Goal: Task Accomplishment & Management: Manage account settings

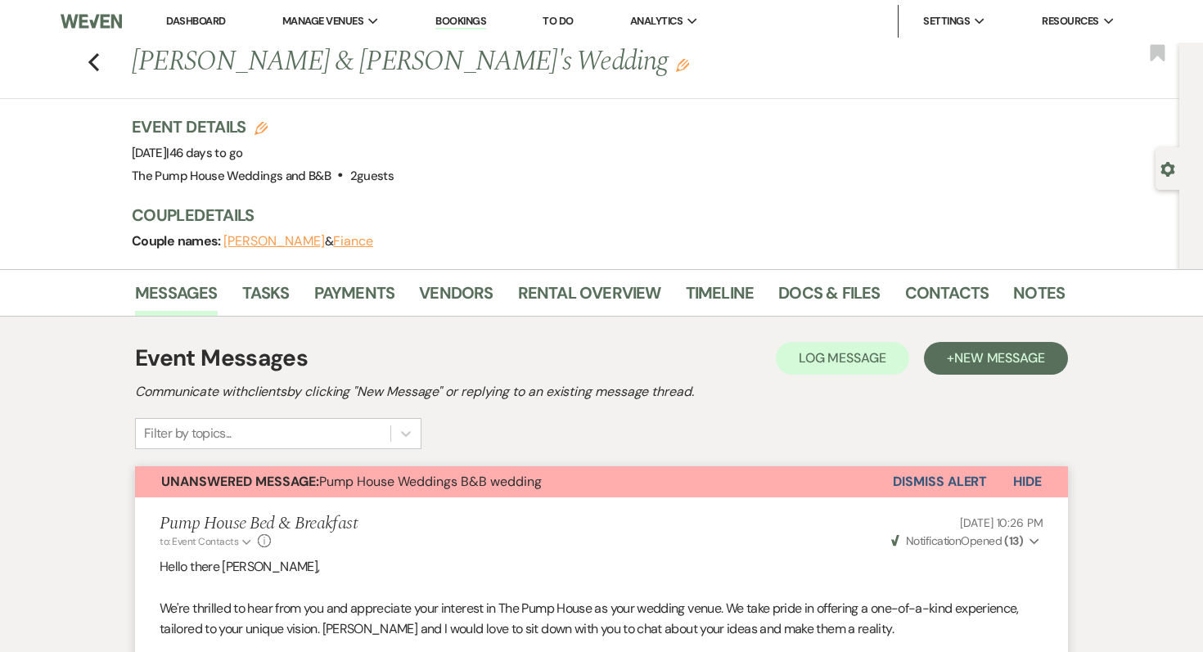
click at [199, 24] on link "Dashboard" at bounding box center [195, 21] width 59 height 14
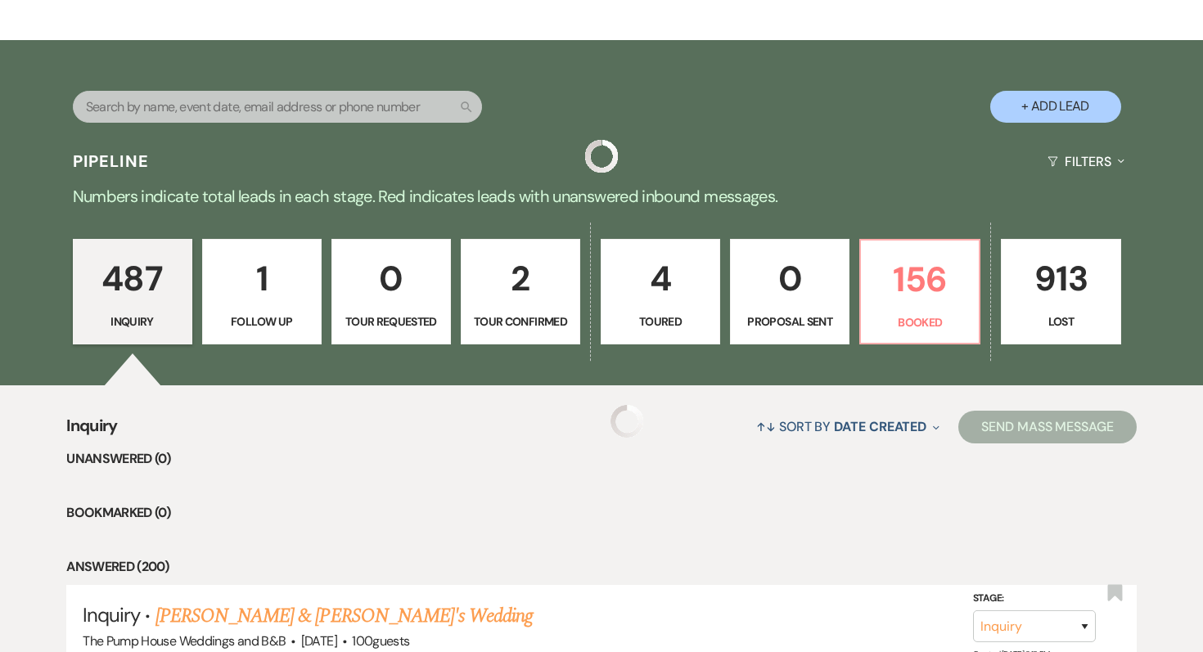
scroll to position [342, 0]
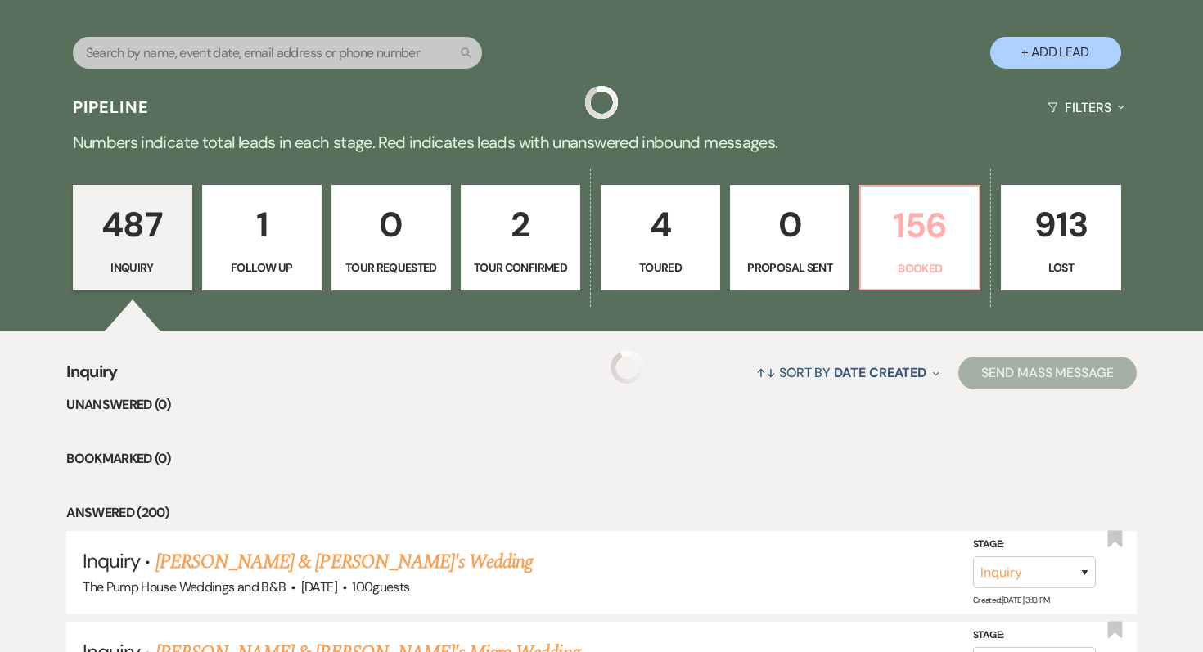
click at [903, 231] on p "156" at bounding box center [920, 225] width 98 height 55
select select "7"
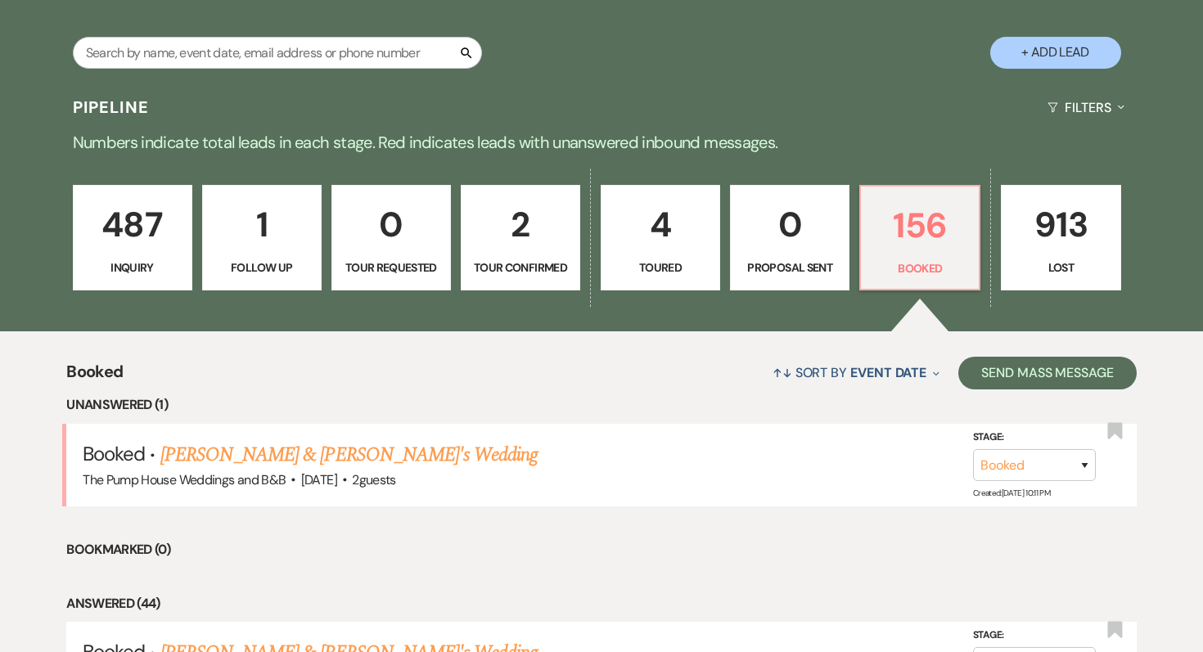
click at [640, 231] on p "4" at bounding box center [660, 224] width 98 height 55
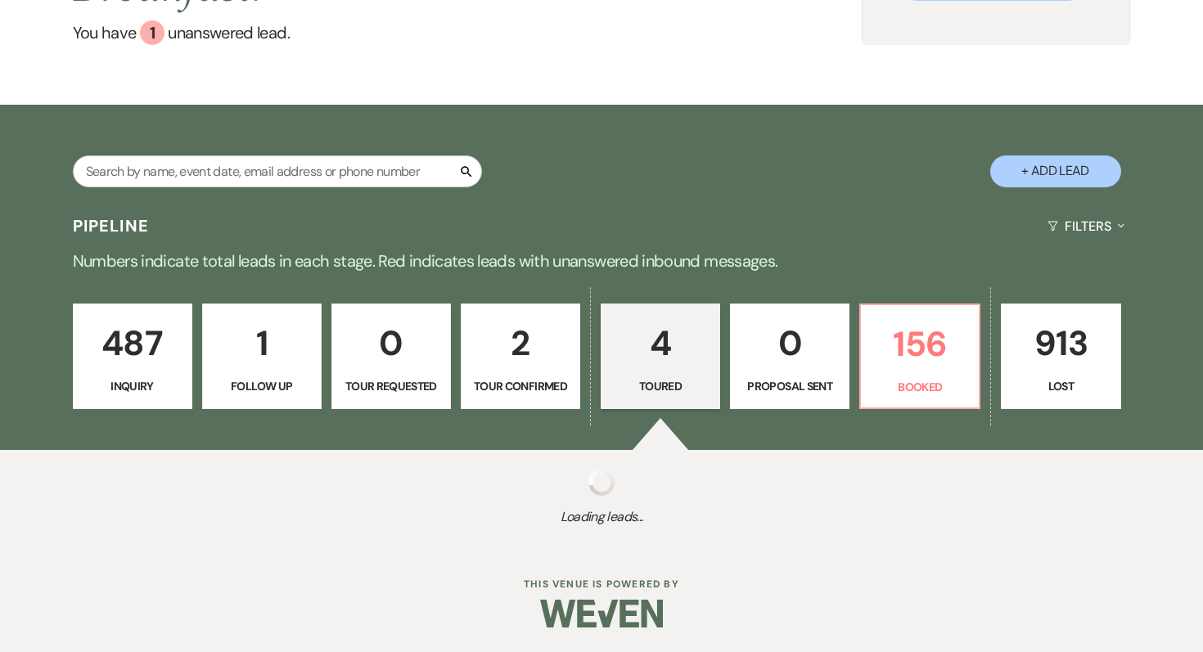
select select "5"
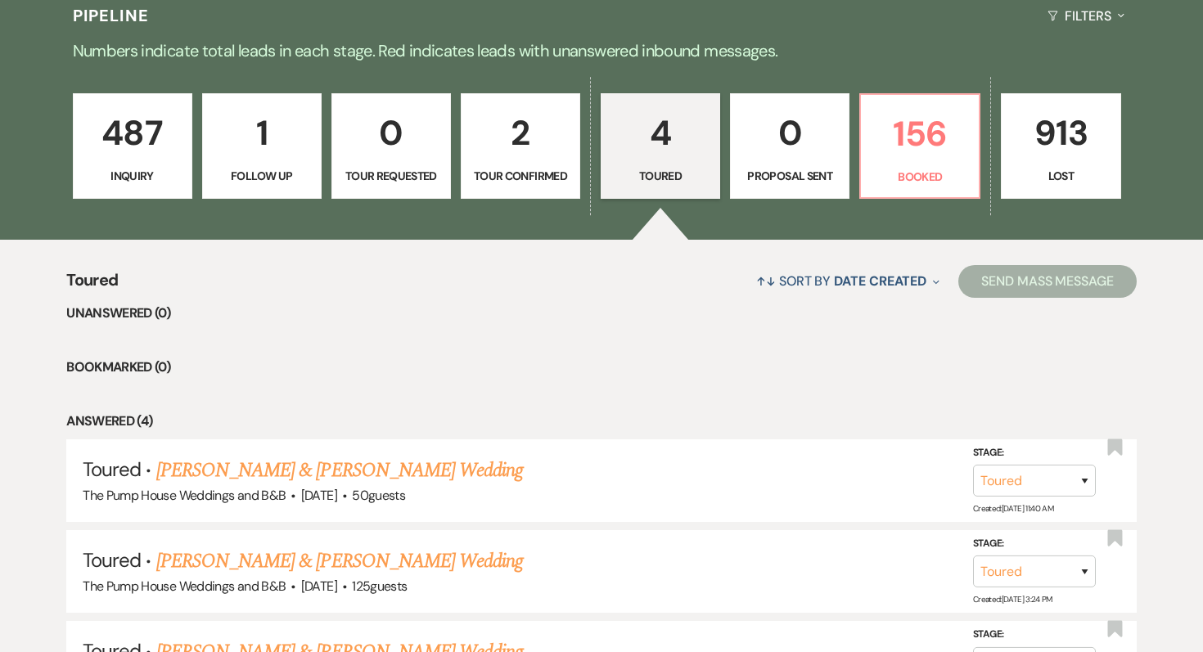
scroll to position [433, 0]
click at [493, 133] on p "2" at bounding box center [520, 133] width 98 height 55
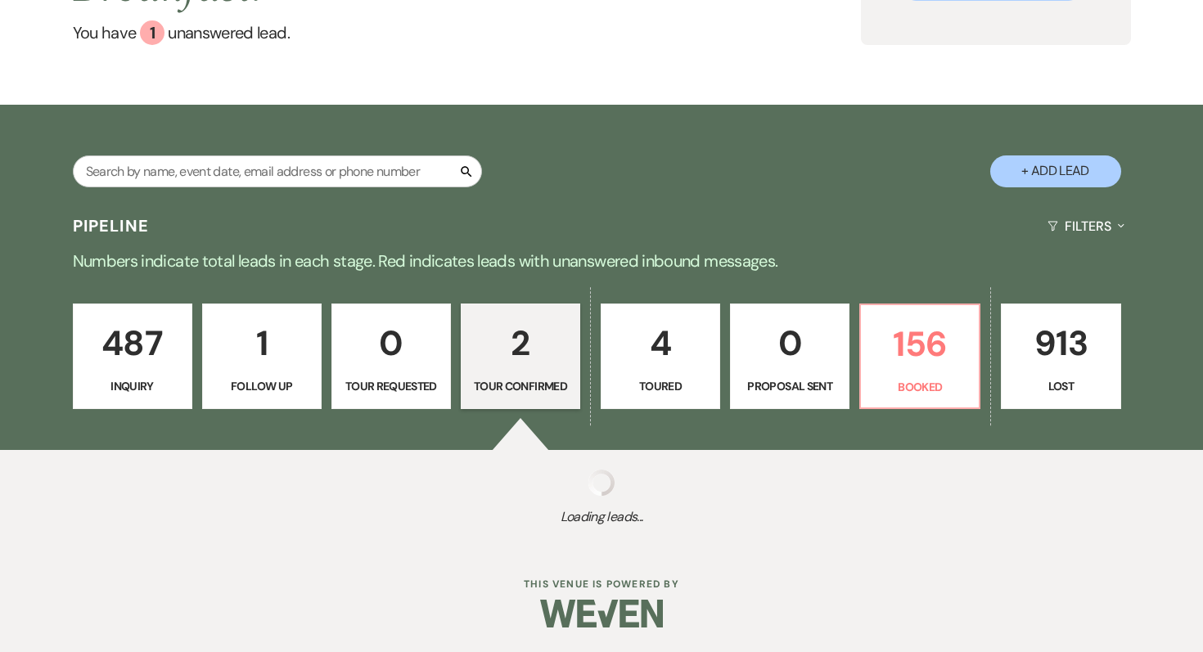
scroll to position [225, 0]
select select "4"
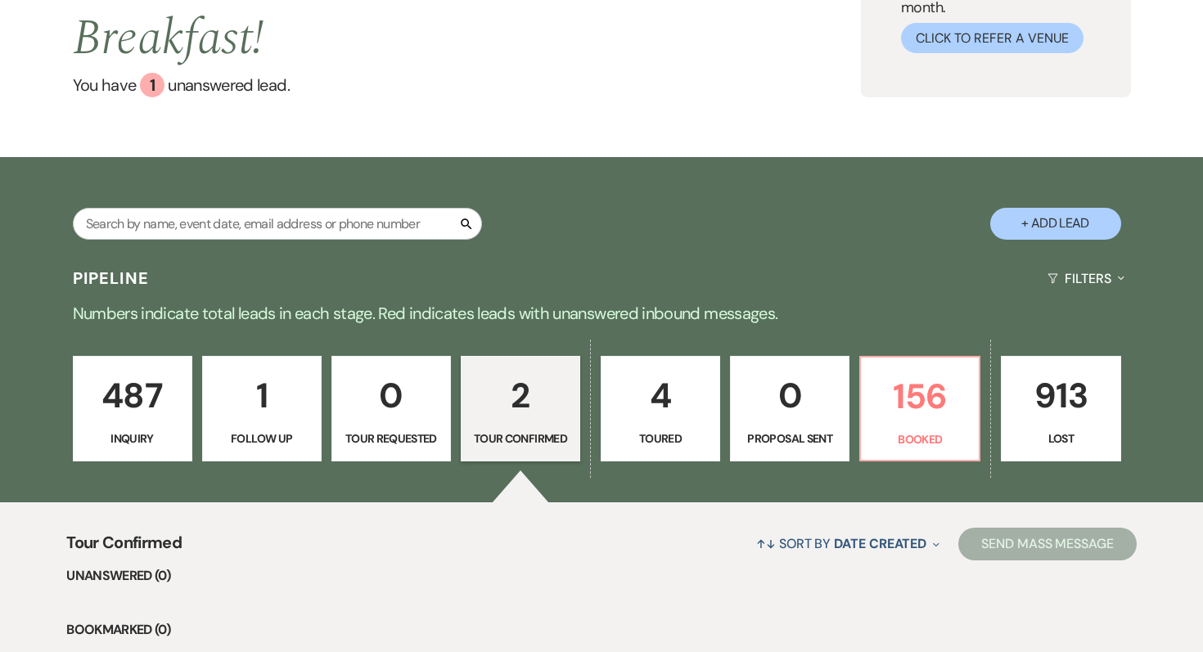
scroll to position [0, 0]
